Goal: Transaction & Acquisition: Download file/media

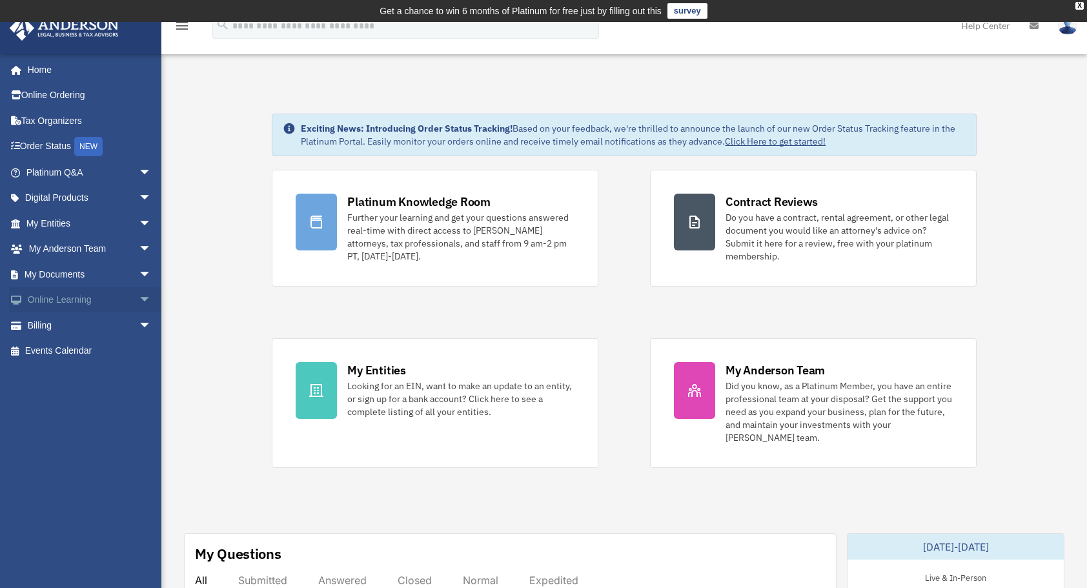
click at [139, 295] on span "arrow_drop_down" at bounding box center [152, 300] width 26 height 26
click at [139, 248] on span "arrow_drop_down" at bounding box center [152, 249] width 26 height 26
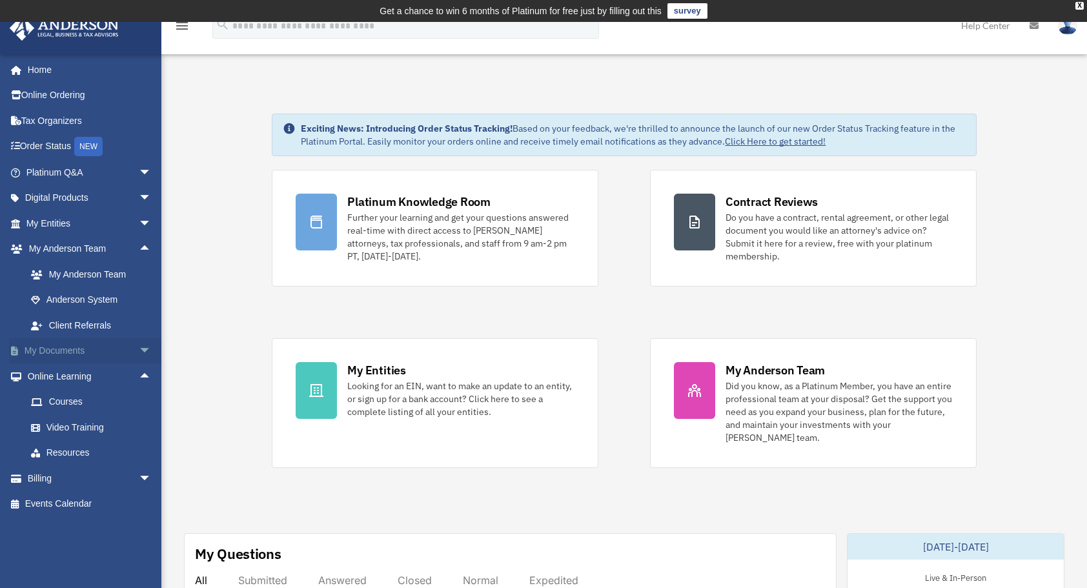
click at [139, 351] on span "arrow_drop_down" at bounding box center [152, 351] width 26 height 26
click at [64, 373] on link "Box" at bounding box center [94, 376] width 153 height 26
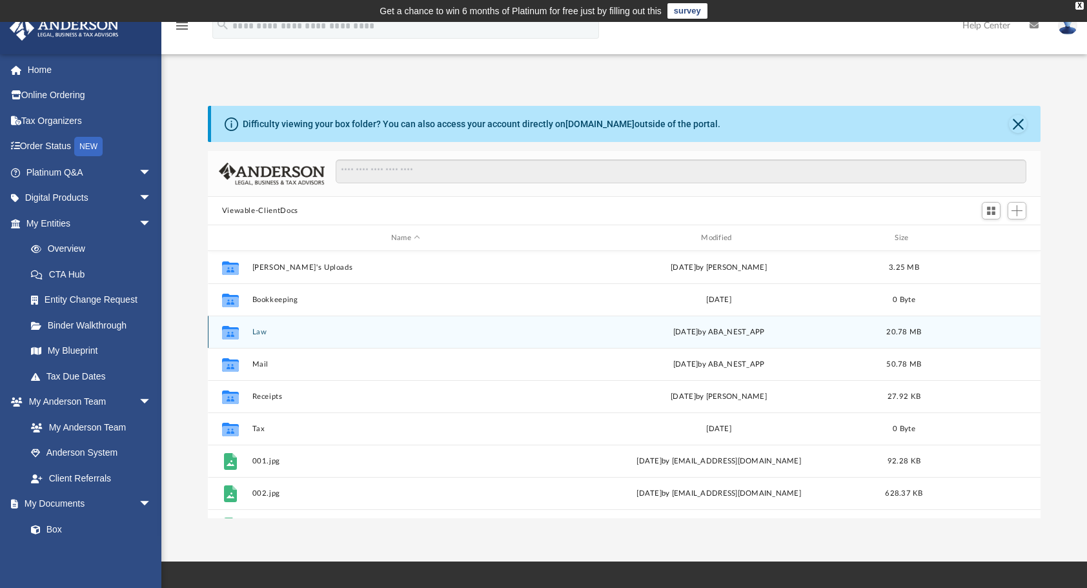
click at [230, 336] on icon "grid" at bounding box center [229, 332] width 17 height 14
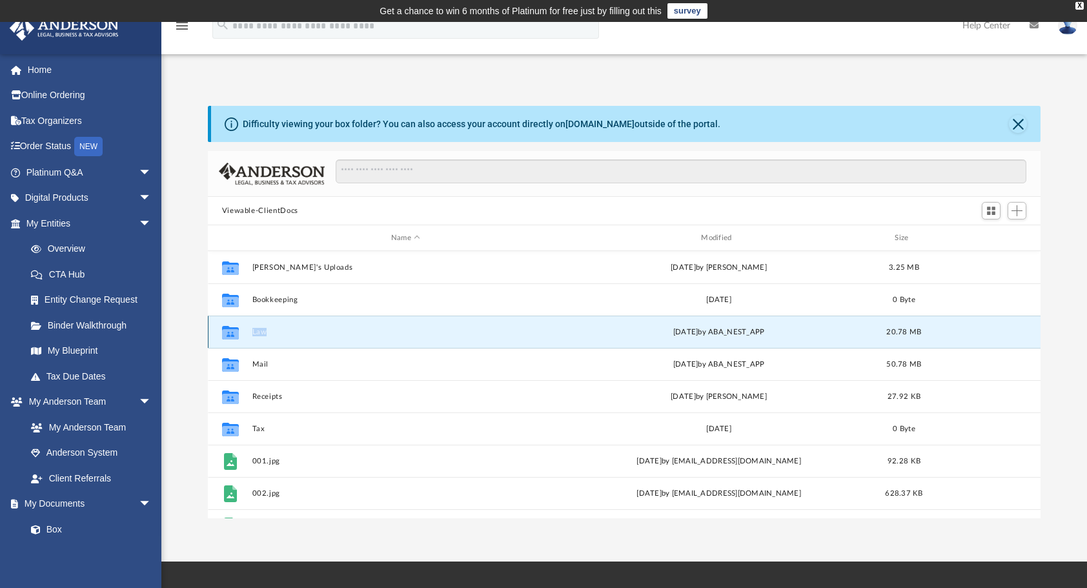
click at [230, 336] on icon "grid" at bounding box center [229, 332] width 17 height 14
click at [259, 332] on button "Law" at bounding box center [405, 332] width 307 height 8
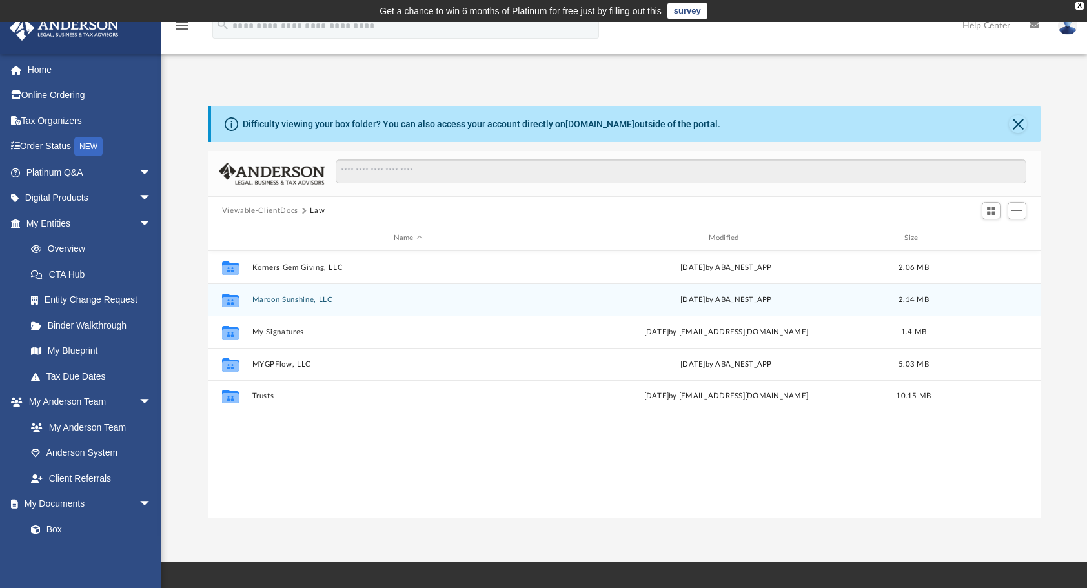
click at [283, 299] on button "Maroon Sunshine, LLC" at bounding box center [408, 300] width 312 height 8
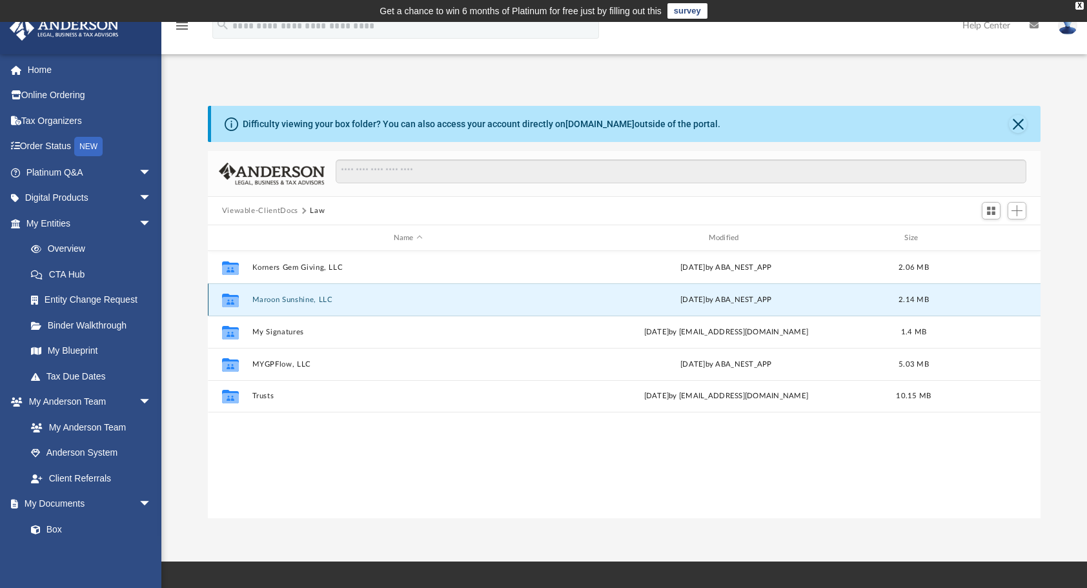
click at [283, 299] on button "Maroon Sunshine, LLC" at bounding box center [408, 300] width 312 height 8
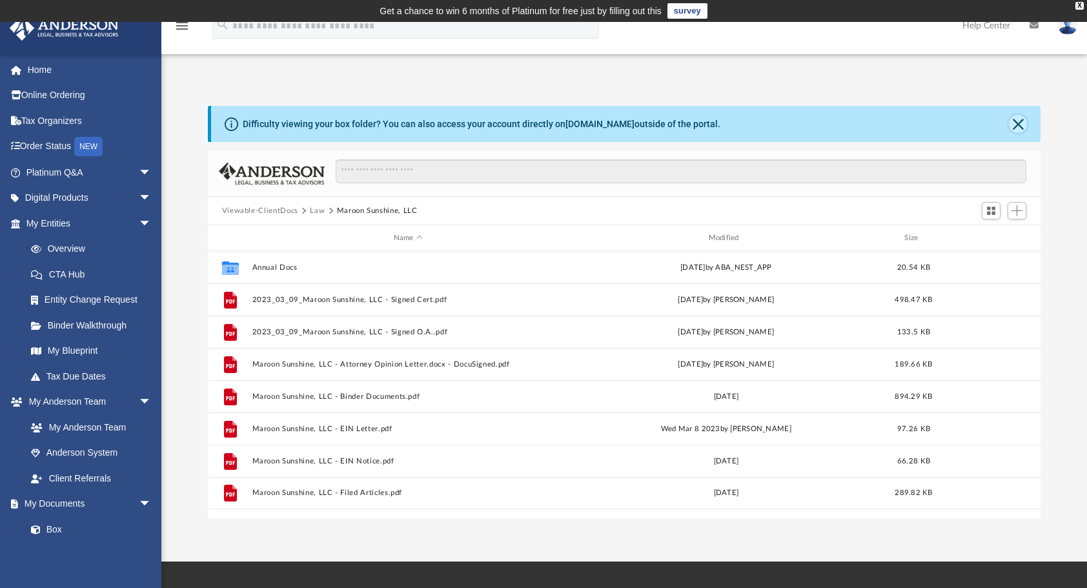
click at [1015, 123] on button "Close" at bounding box center [1018, 124] width 18 height 18
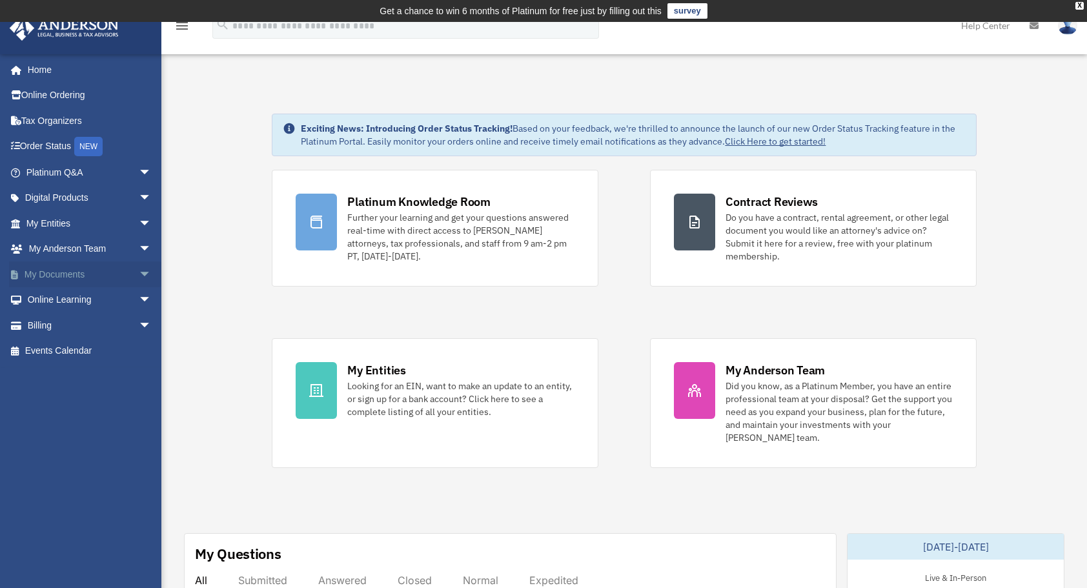
click at [139, 272] on span "arrow_drop_down" at bounding box center [152, 274] width 26 height 26
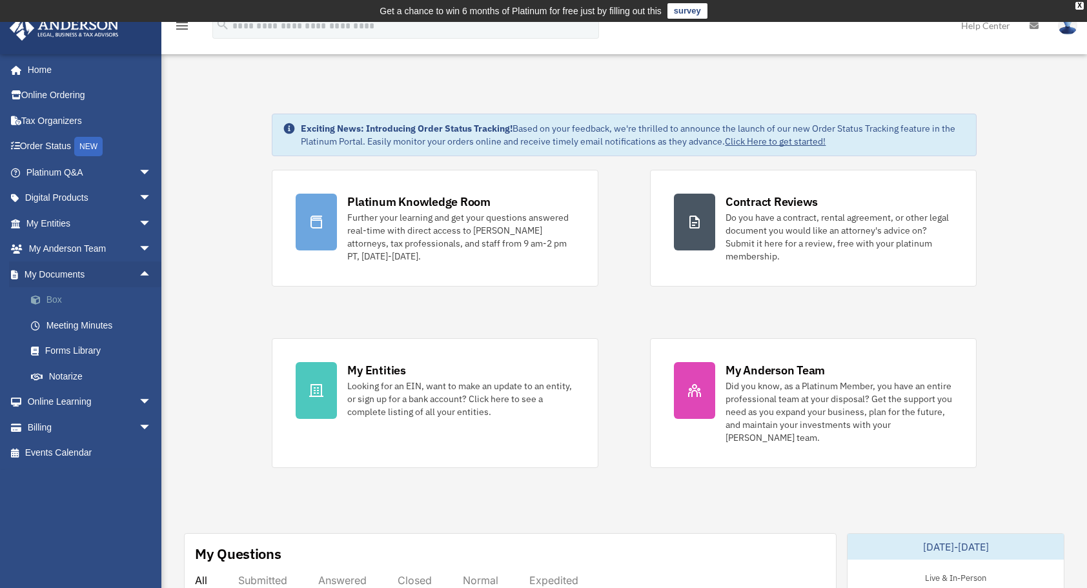
click at [110, 305] on link "Box" at bounding box center [94, 300] width 153 height 26
click at [59, 305] on link "Box" at bounding box center [94, 300] width 153 height 26
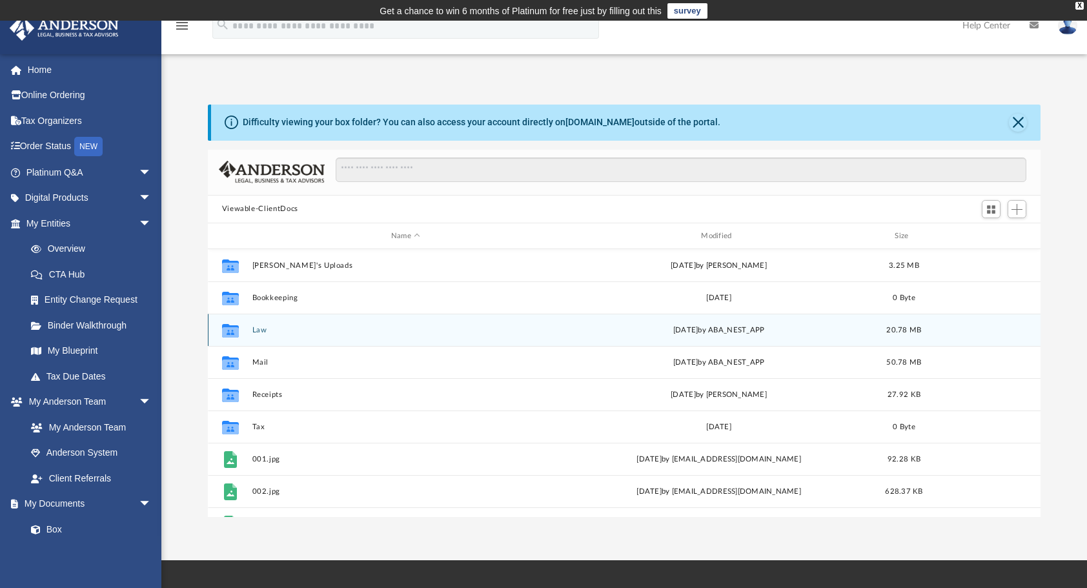
scroll to position [283, 823]
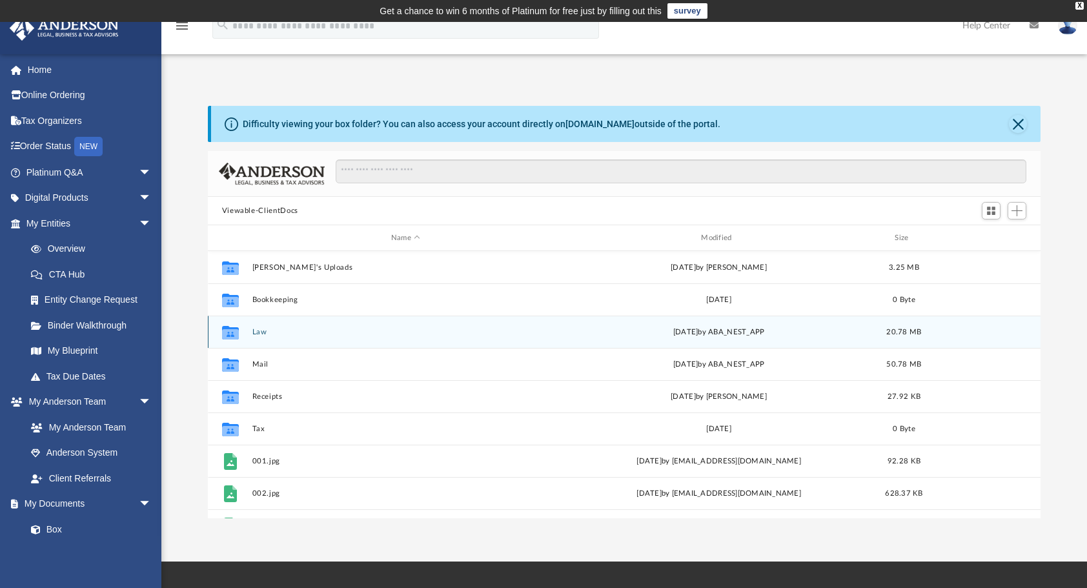
click at [227, 330] on icon "grid" at bounding box center [229, 334] width 17 height 10
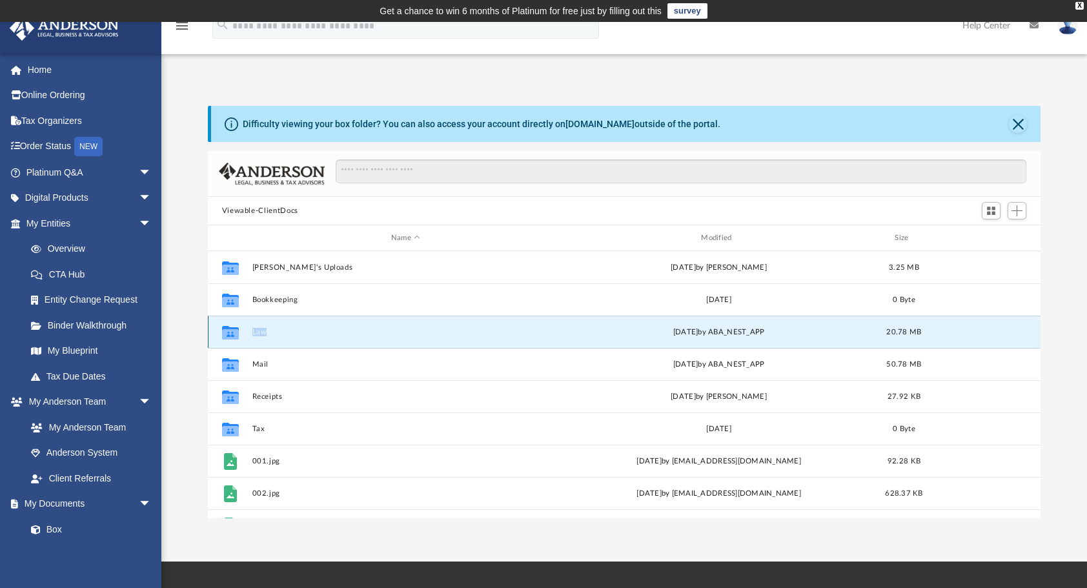
click at [227, 330] on icon "grid" at bounding box center [229, 334] width 17 height 10
click at [228, 330] on icon "grid" at bounding box center [229, 334] width 17 height 10
drag, startPoint x: 228, startPoint y: 330, endPoint x: 261, endPoint y: 332, distance: 33.0
click at [261, 332] on button "Law" at bounding box center [405, 332] width 307 height 8
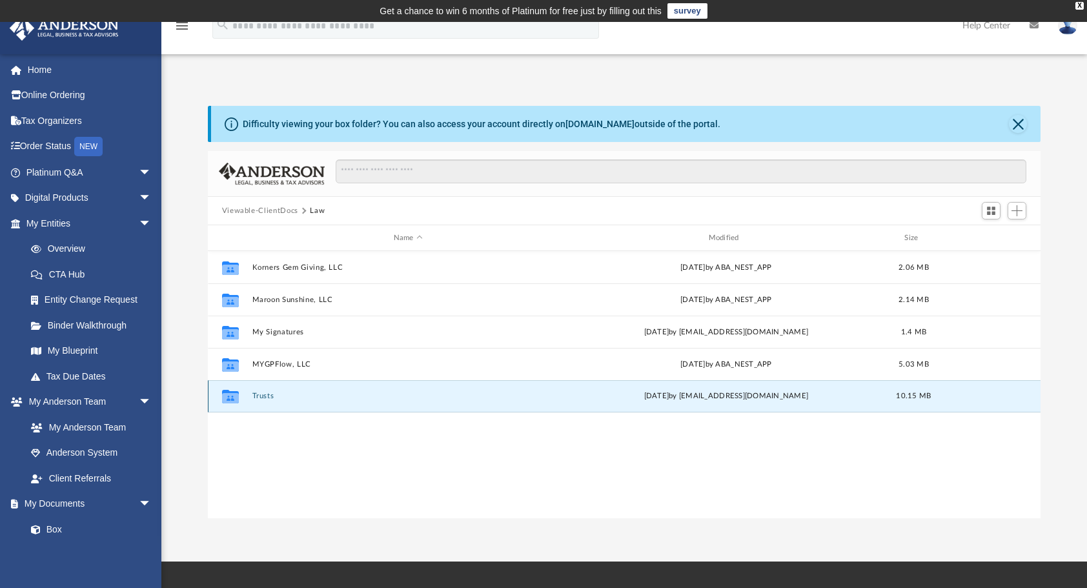
click at [265, 396] on button "Trusts" at bounding box center [408, 396] width 312 height 8
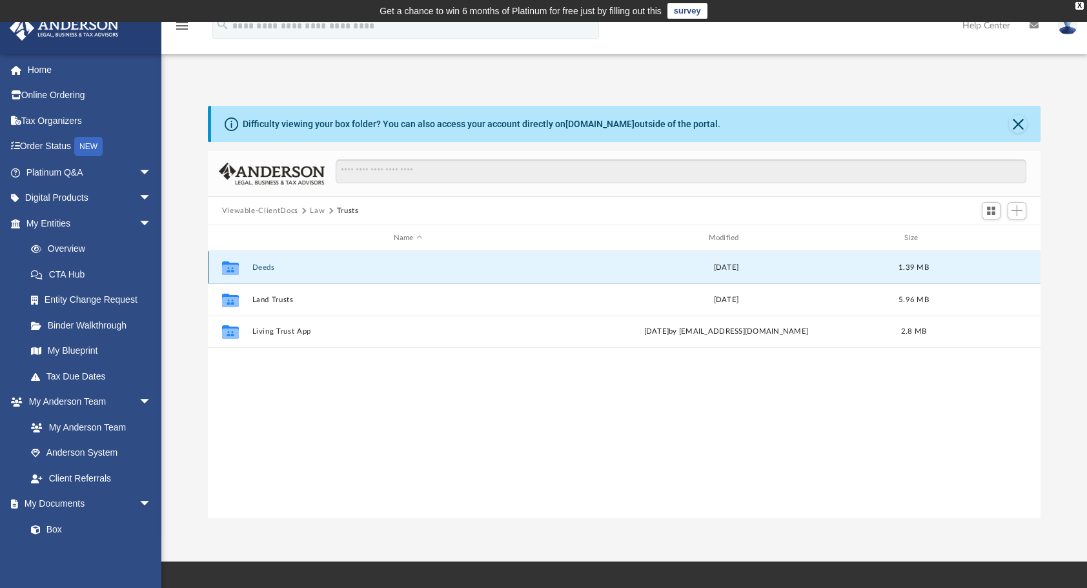
click at [263, 267] on button "Deeds" at bounding box center [408, 267] width 312 height 8
click at [263, 267] on button "Deed - 104 North East 150th Street" at bounding box center [408, 267] width 312 height 8
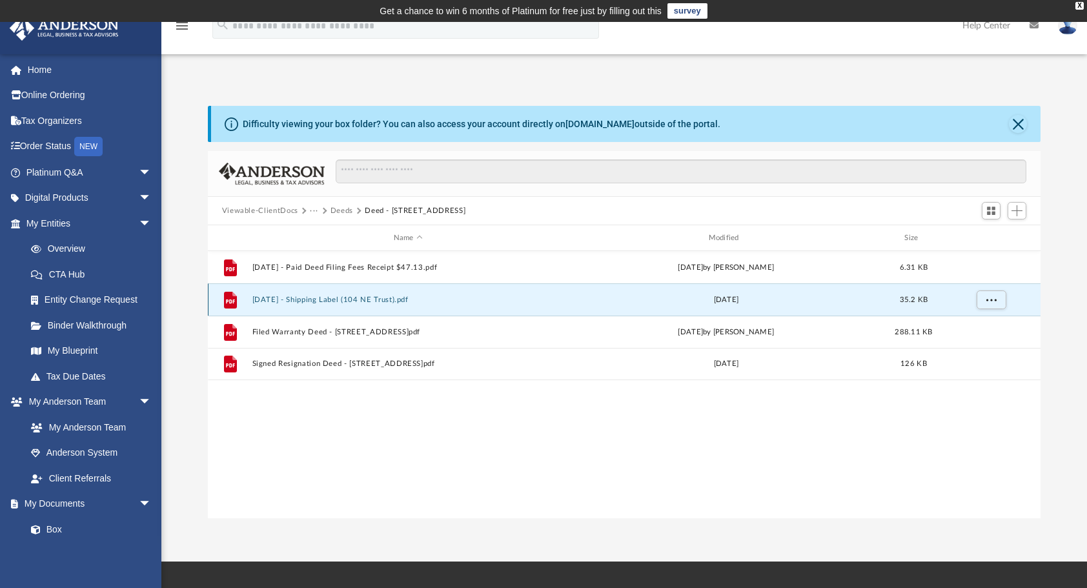
click at [270, 296] on button "2023.08.10 - Shipping Label (104 NE Trust).pdf" at bounding box center [408, 300] width 312 height 8
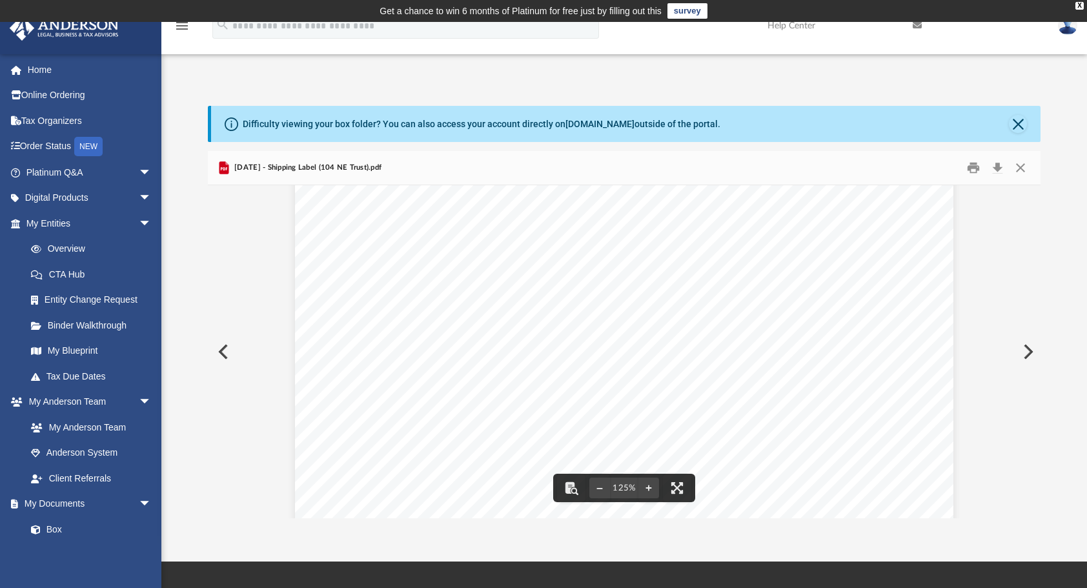
scroll to position [0, 0]
click at [1026, 351] on button "Preview" at bounding box center [1027, 352] width 28 height 36
click at [1029, 352] on button "Preview" at bounding box center [1027, 352] width 28 height 36
click at [1026, 168] on button "Close" at bounding box center [1020, 168] width 23 height 20
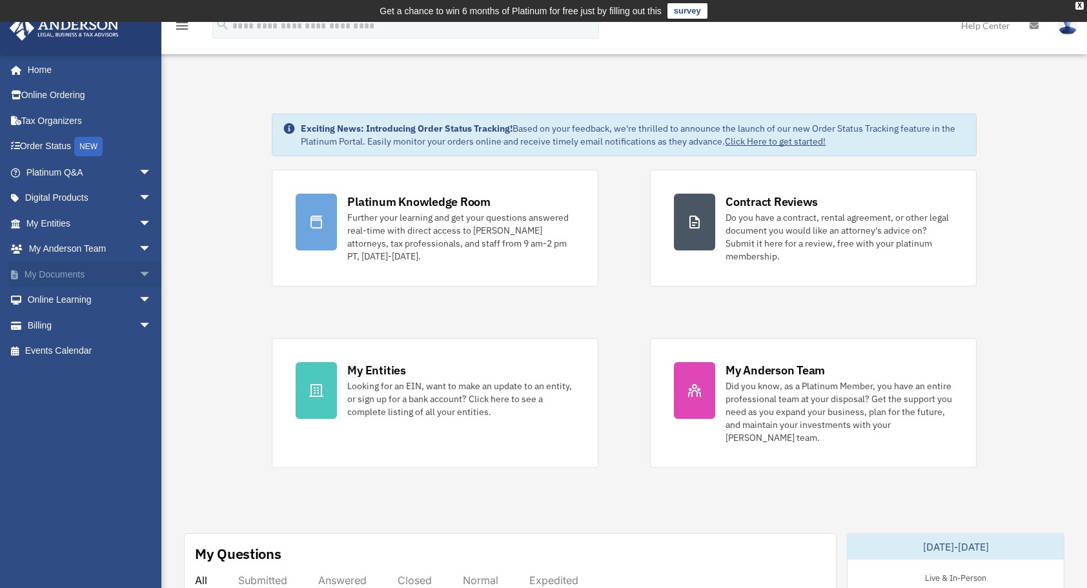
click at [139, 276] on span "arrow_drop_down" at bounding box center [152, 274] width 26 height 26
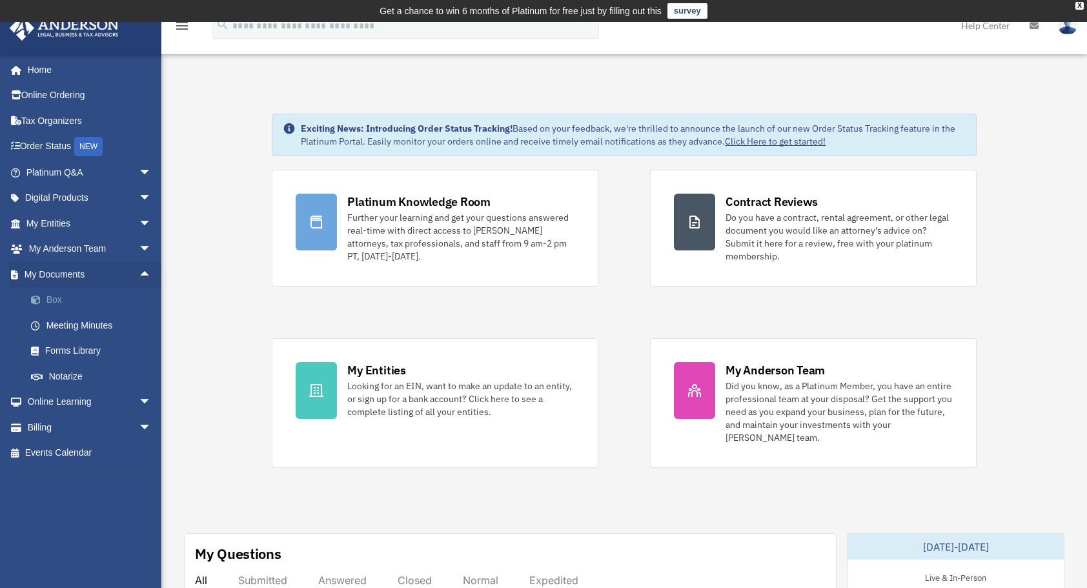
click at [84, 302] on link "Box" at bounding box center [94, 300] width 153 height 26
click at [48, 301] on link "Box" at bounding box center [94, 300] width 153 height 26
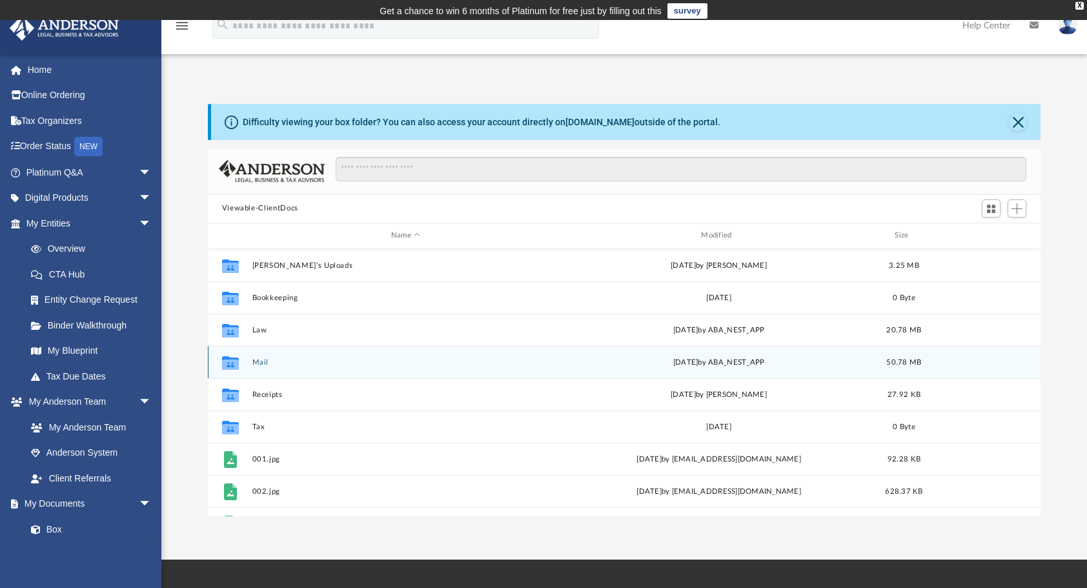
scroll to position [283, 823]
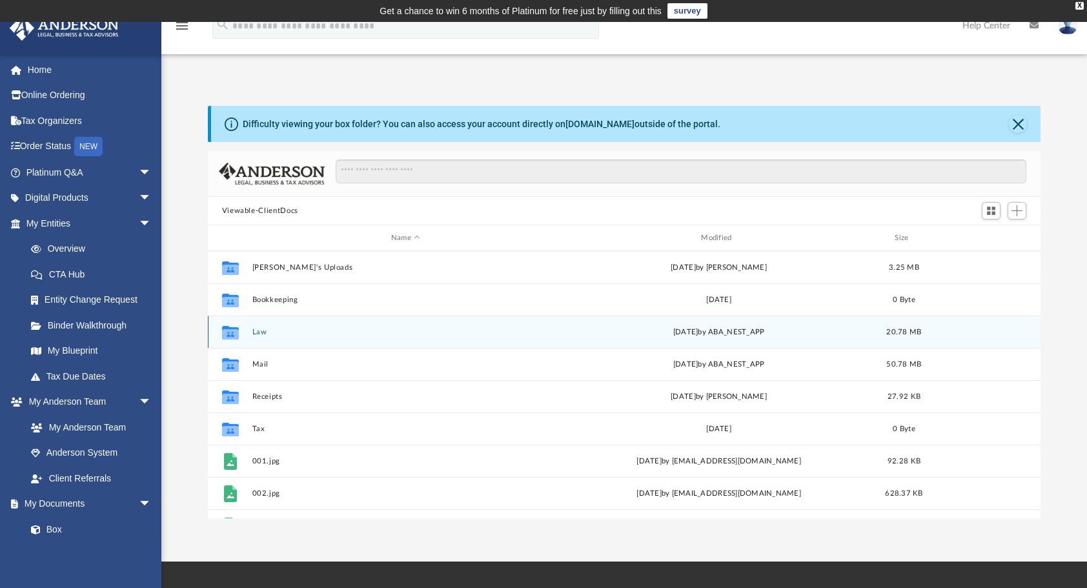
click at [236, 334] on icon "grid" at bounding box center [229, 334] width 17 height 10
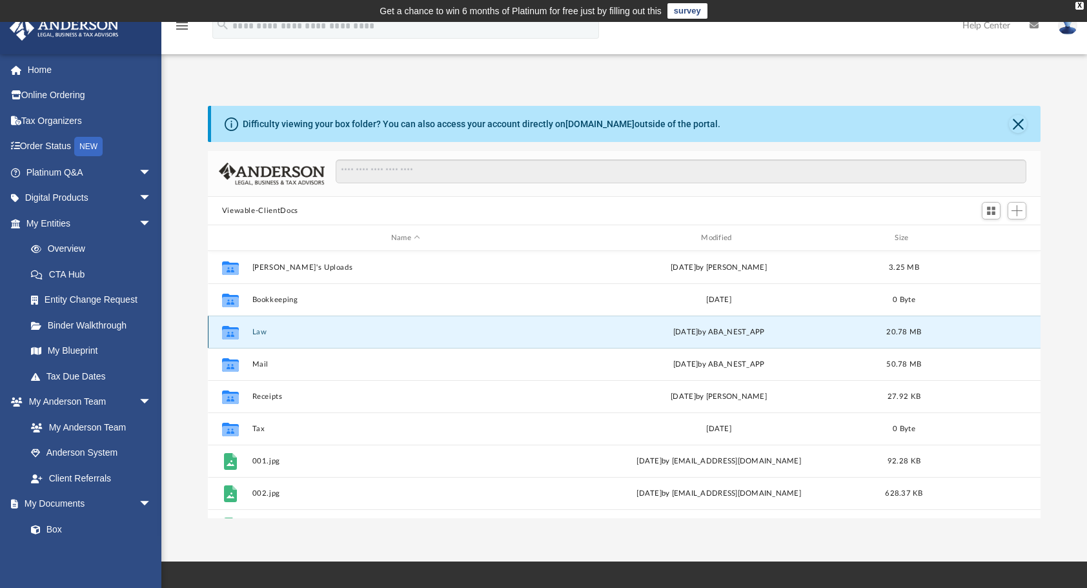
click at [257, 331] on button "Law" at bounding box center [405, 332] width 307 height 8
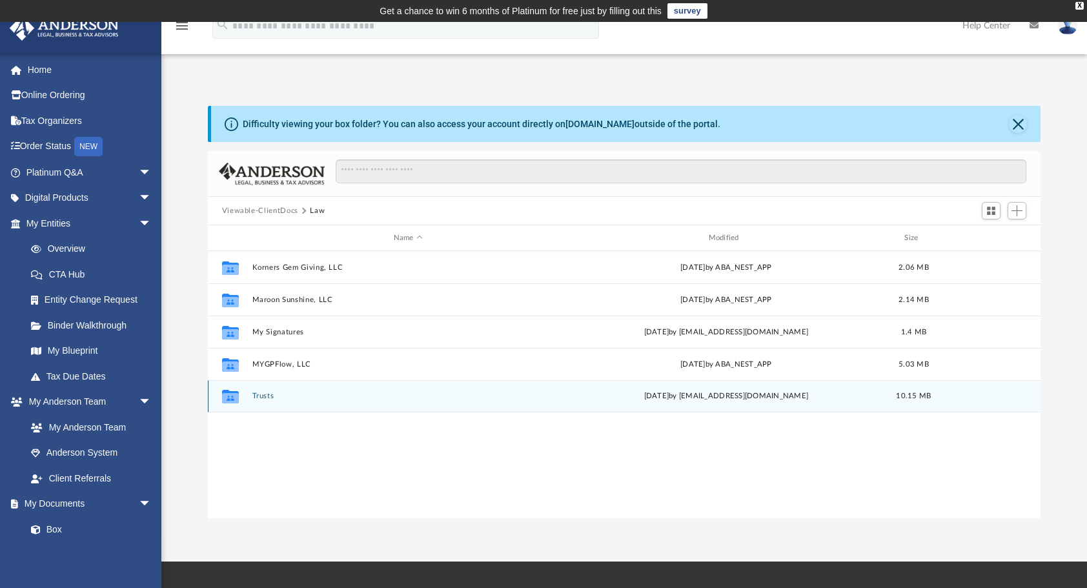
click at [267, 400] on button "Trusts" at bounding box center [408, 396] width 312 height 8
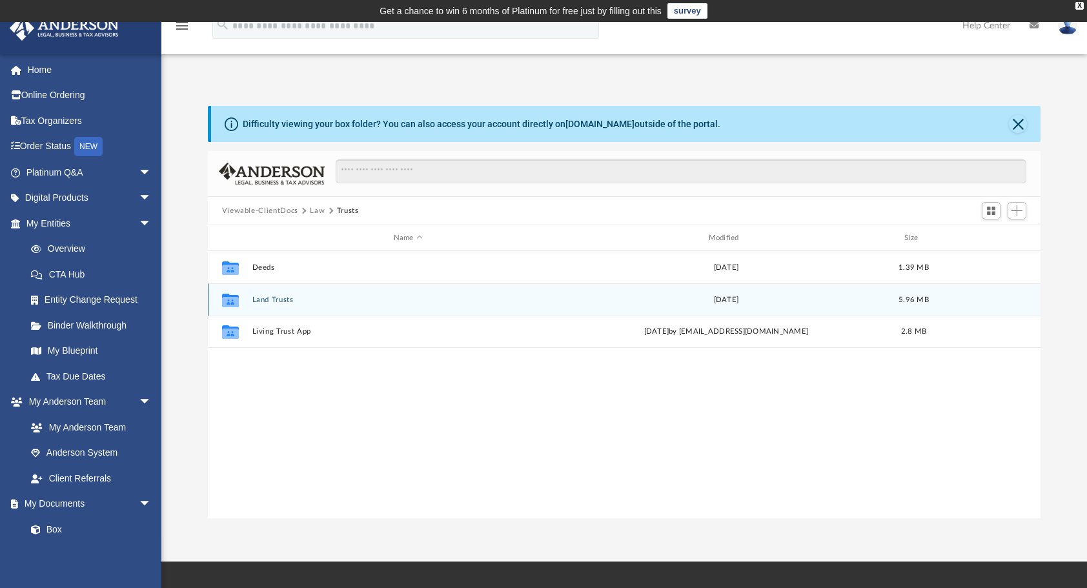
click at [707, 301] on div "Mon Aug 21 2023" at bounding box center [726, 300] width 312 height 12
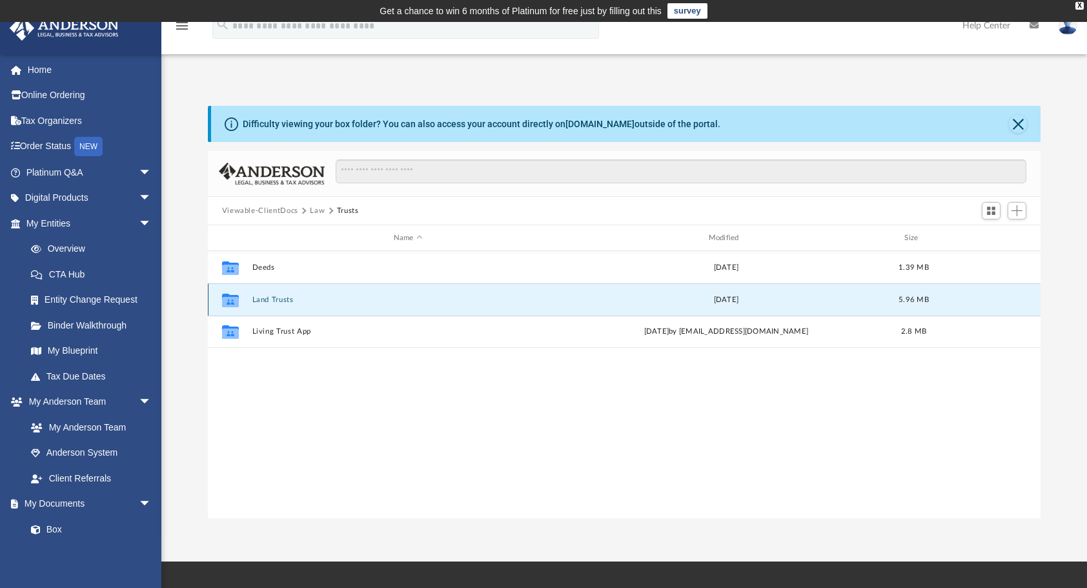
click at [272, 298] on button "Land Trusts" at bounding box center [408, 300] width 312 height 8
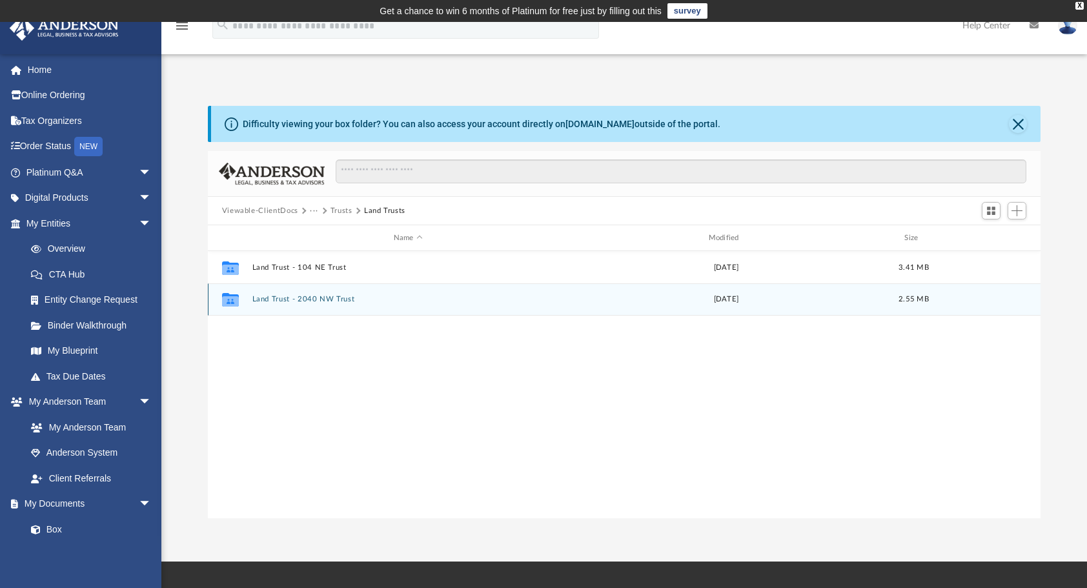
click at [324, 297] on button "Land Trust - 2040 NW Trust" at bounding box center [408, 299] width 312 height 8
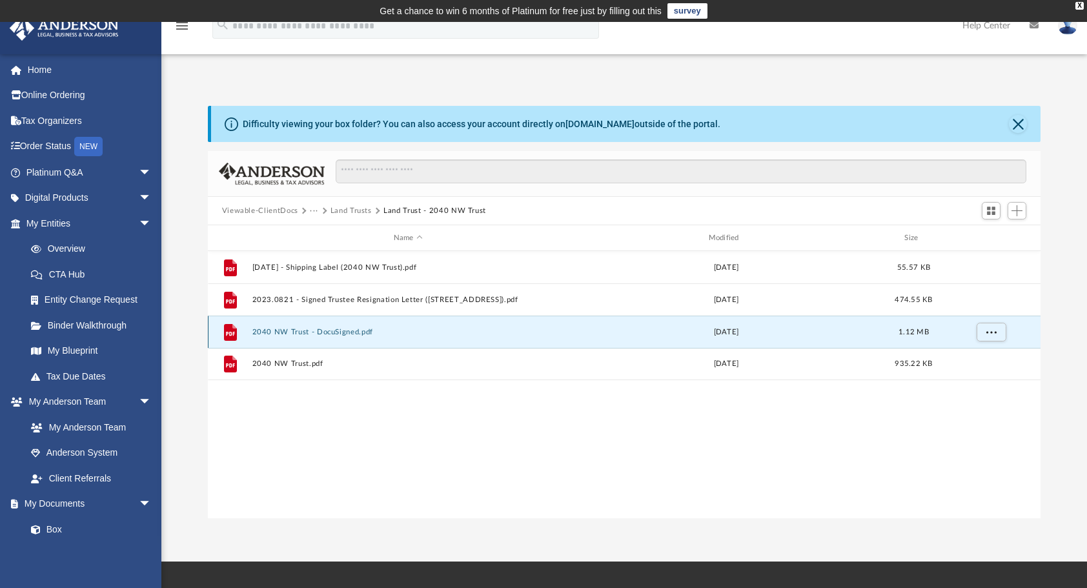
click at [294, 333] on button "2040 NW Trust - DocuSigned.pdf" at bounding box center [408, 332] width 312 height 8
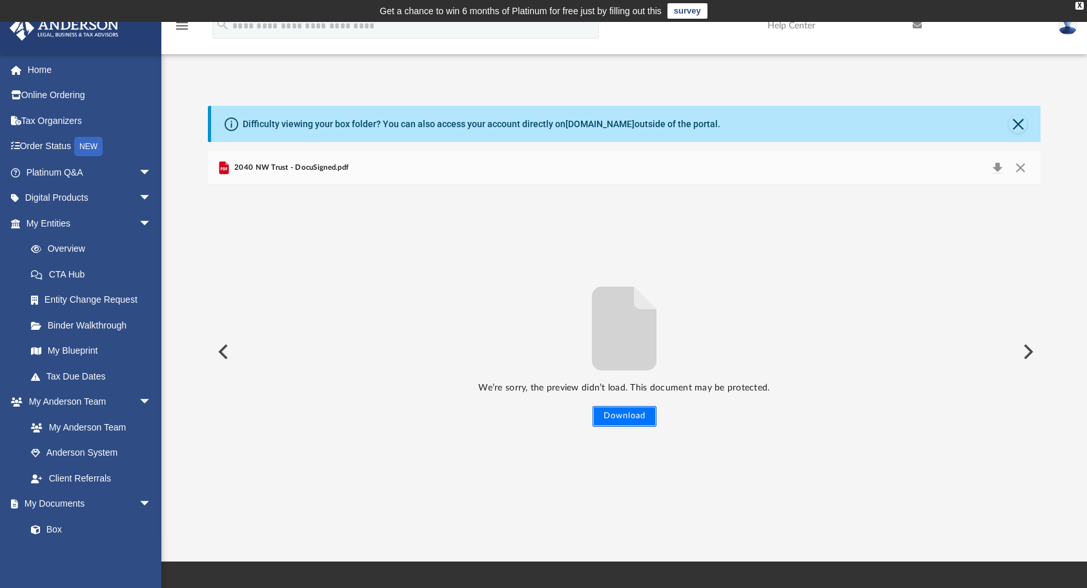
click at [619, 418] on button "Download" at bounding box center [625, 416] width 64 height 21
